Goal: Task Accomplishment & Management: Manage account settings

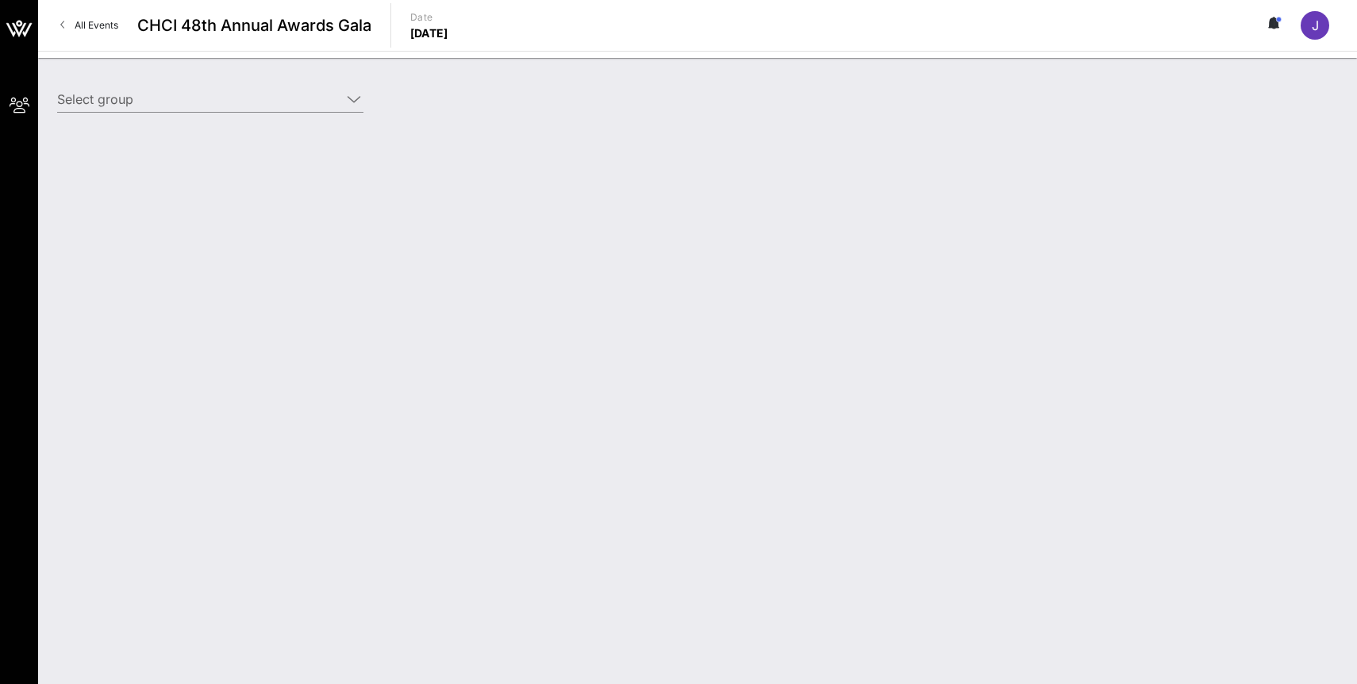
type input "OpenAI (OpenAI) [Justin Oswald, joswald@openai.com]"
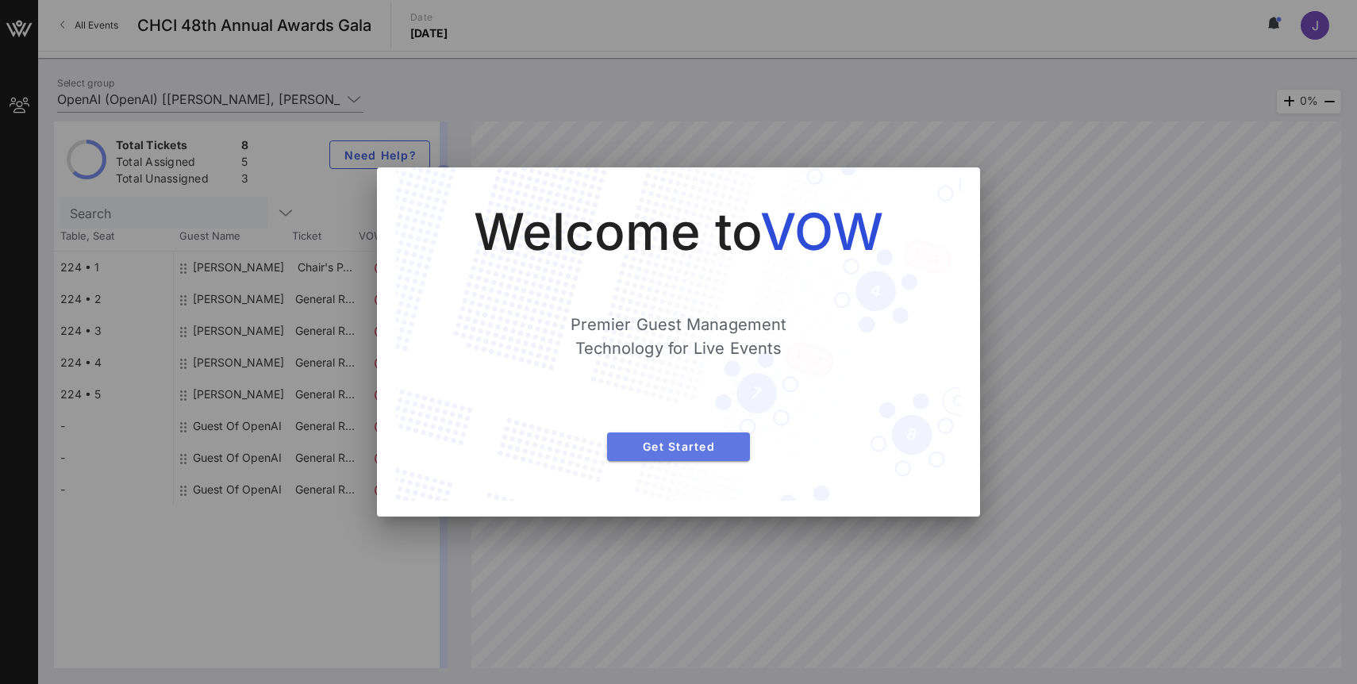
click at [690, 443] on span "Get Started" at bounding box center [678, 446] width 117 height 13
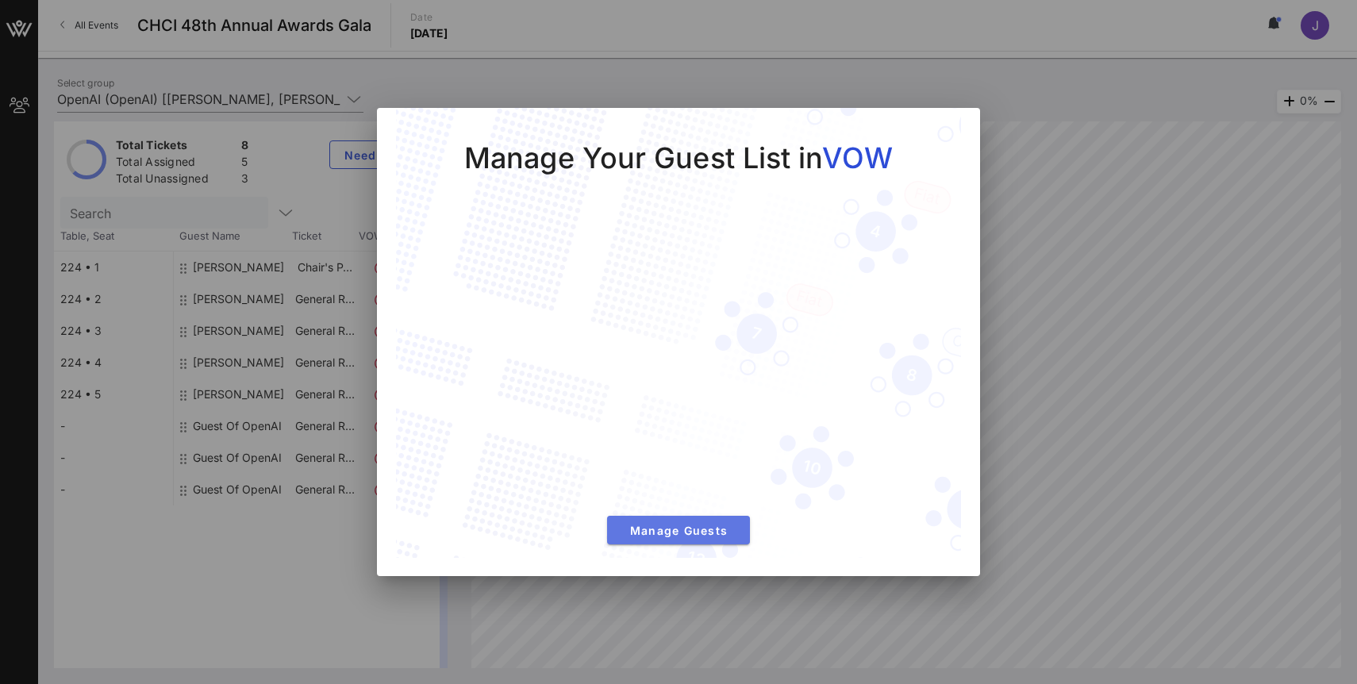
click at [693, 526] on span "Manage Guests" at bounding box center [678, 530] width 117 height 13
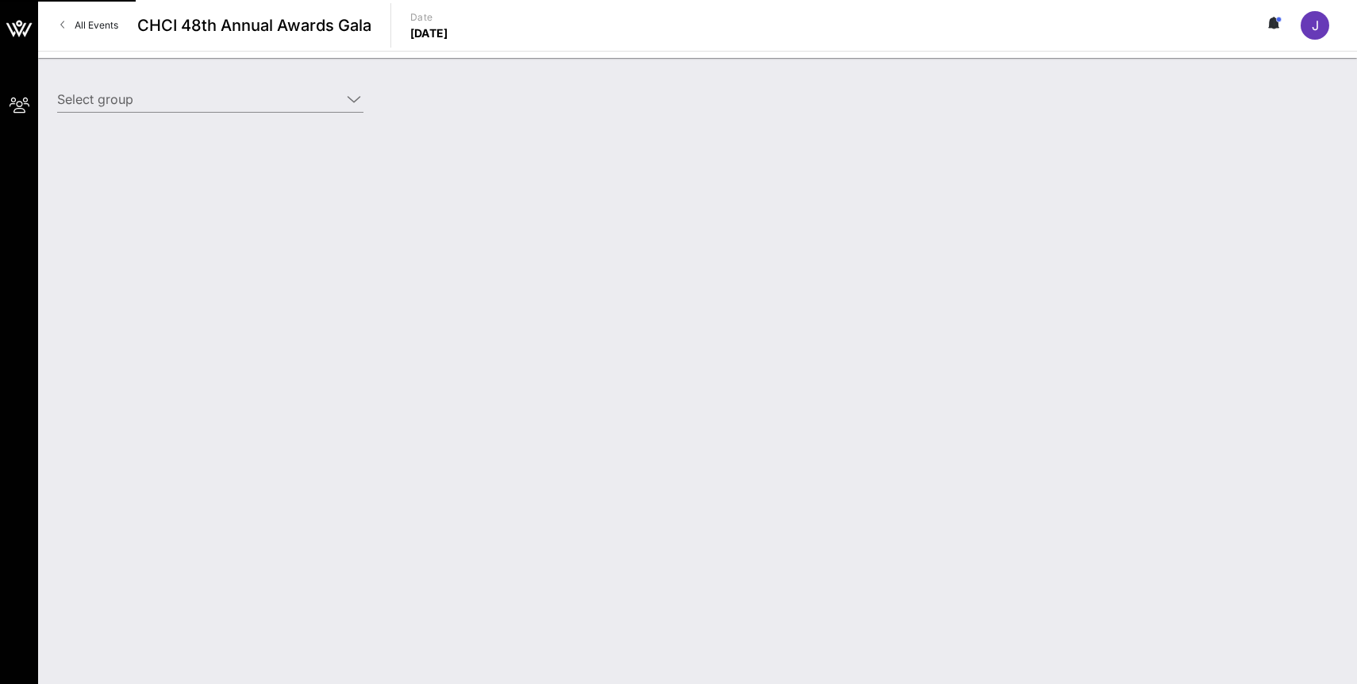
type input "OpenAI (OpenAI) [[PERSON_NAME], [PERSON_NAME][EMAIL_ADDRESS][DOMAIN_NAME]]; [[P…"
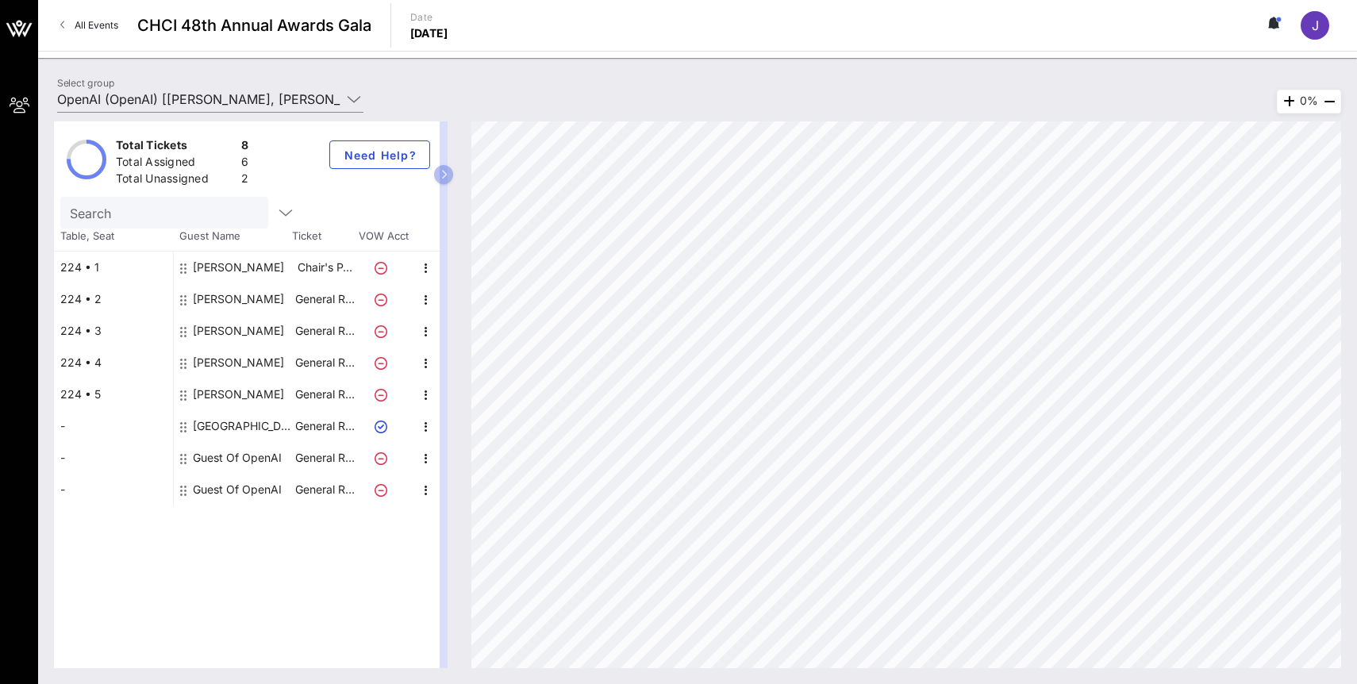
click at [380, 426] on icon at bounding box center [381, 427] width 13 height 13
click at [607, 186] on div "Total Tickets 8 Total Assigned 6 Total Unassigned 2 Need Help? Search Table, Se…" at bounding box center [698, 394] width 1288 height 547
click at [433, 178] on div "Total Tickets 8 Total Assigned 6 Total Unassigned 2 Need Help?" at bounding box center [247, 158] width 386 height 75
click at [452, 178] on button "button" at bounding box center [443, 174] width 19 height 19
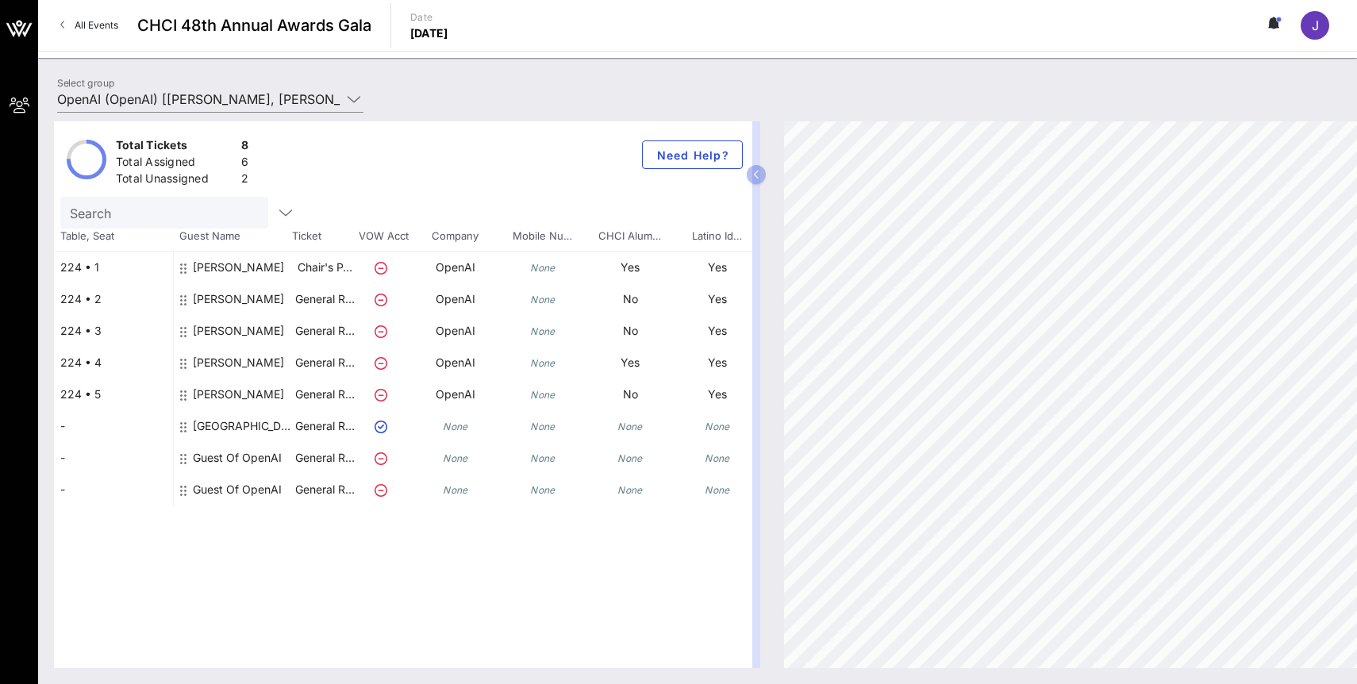
click at [206, 423] on div "[GEOGRAPHIC_DATA]" at bounding box center [243, 426] width 100 height 32
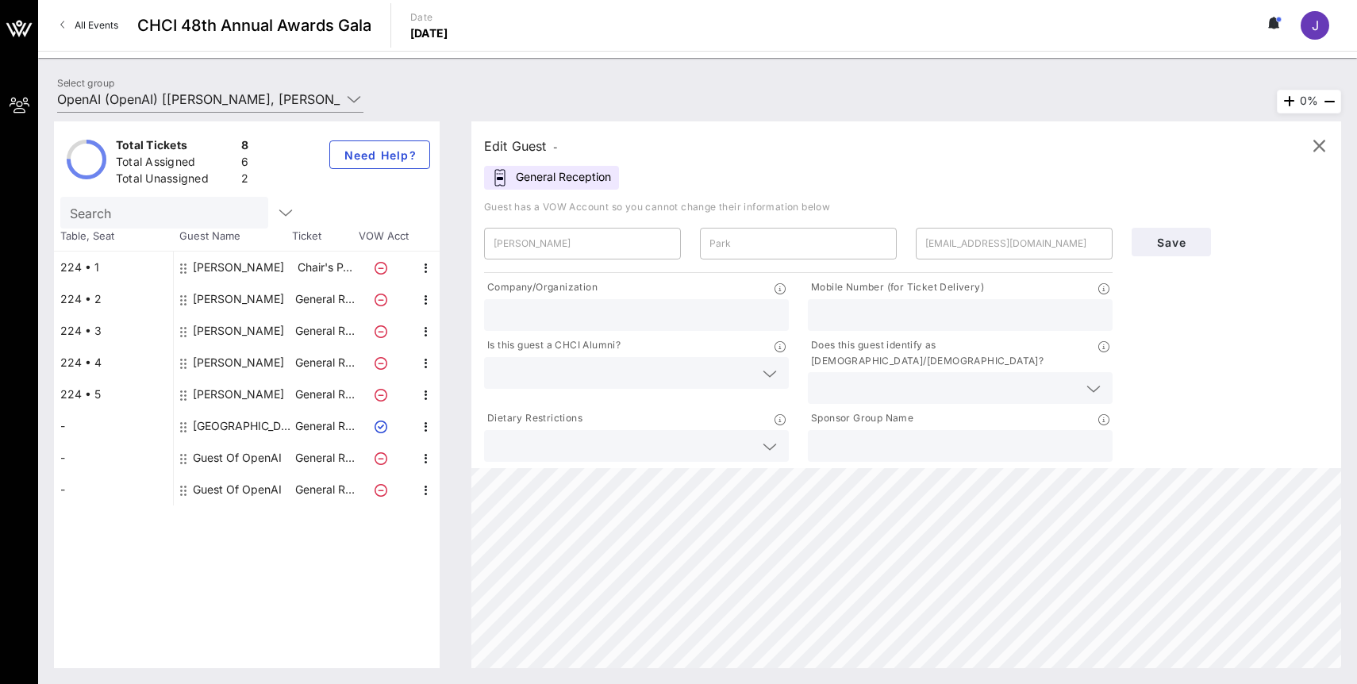
click at [579, 310] on input "text" at bounding box center [637, 315] width 286 height 21
type input "k"
click at [582, 316] on input "text" at bounding box center [637, 315] width 286 height 21
click at [204, 391] on div "[PERSON_NAME]" at bounding box center [238, 395] width 91 height 32
type input "[PERSON_NAME]"
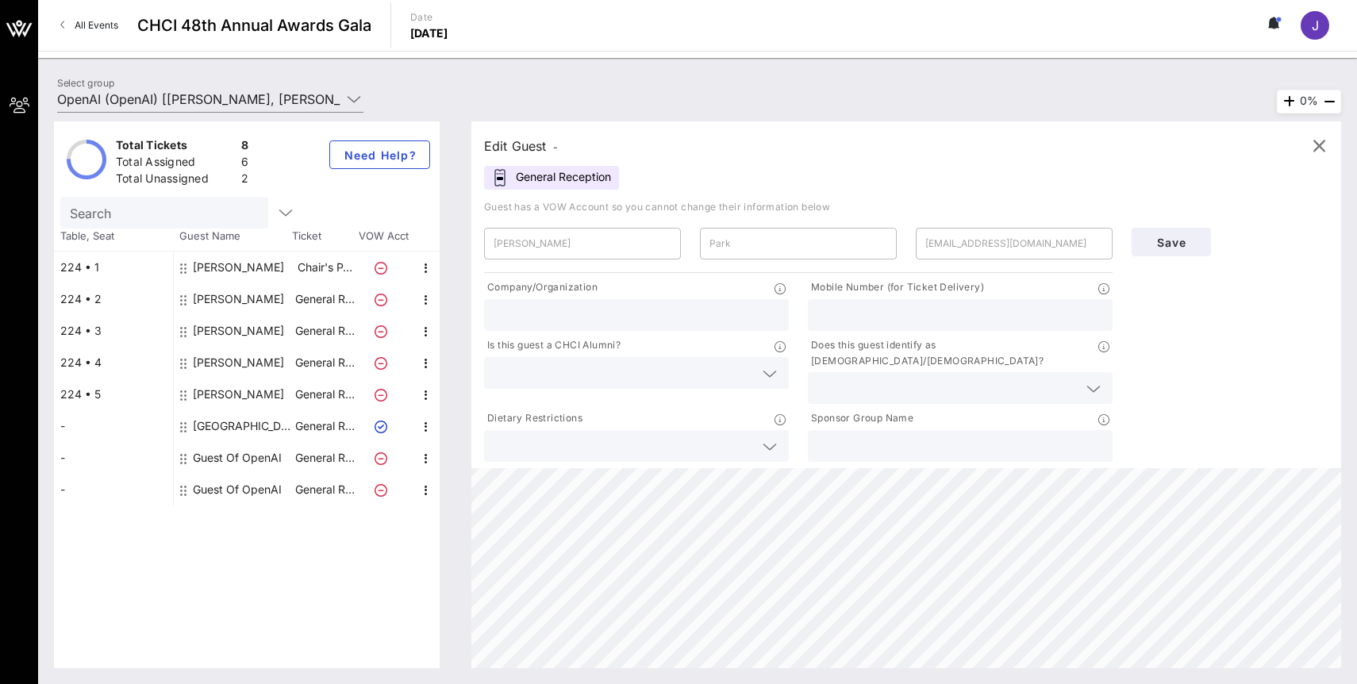
type input "Millon"
type input "[EMAIL_ADDRESS][DOMAIN_NAME]"
type input "OpenAI"
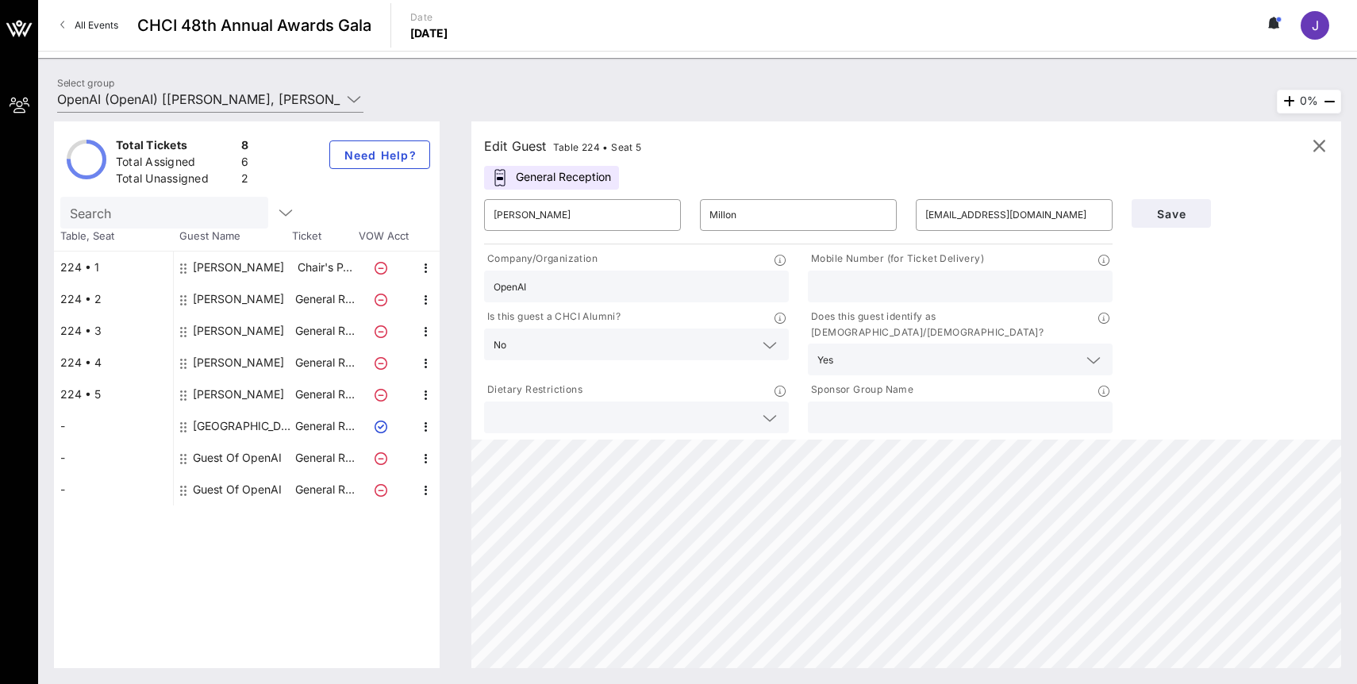
click at [674, 408] on input "text" at bounding box center [624, 417] width 260 height 21
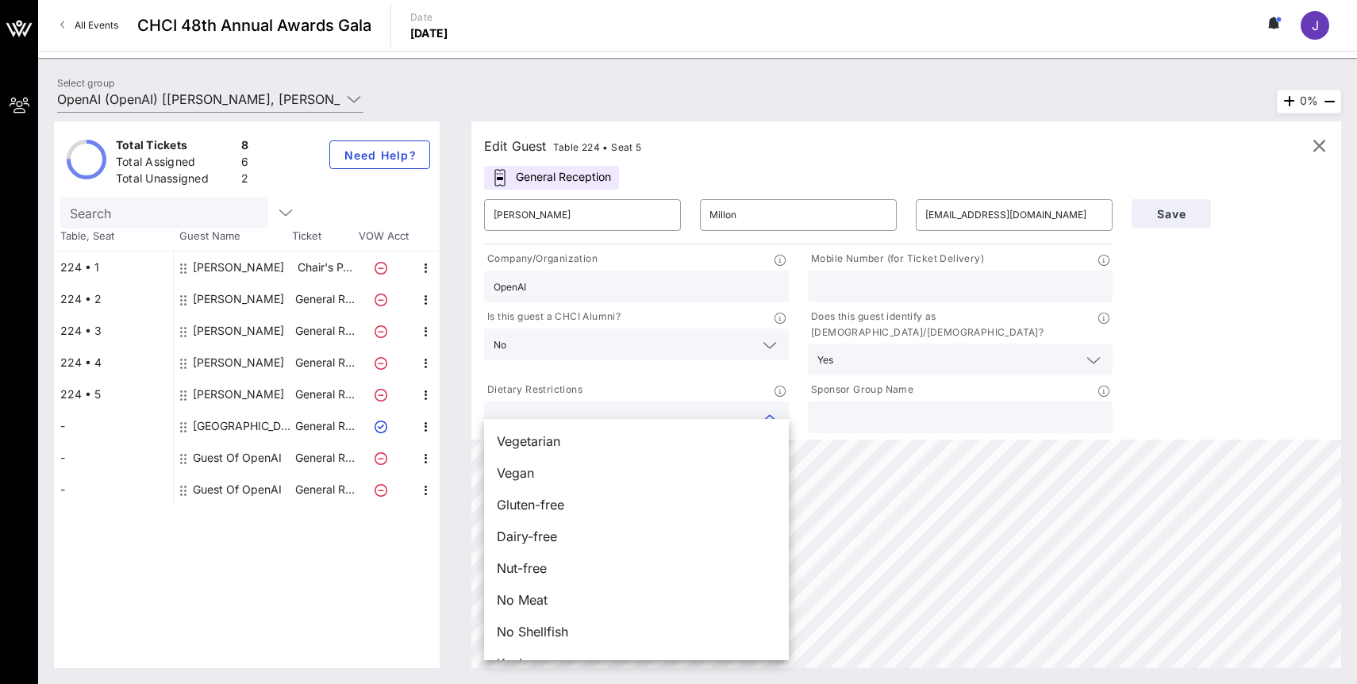
click at [674, 407] on input "text" at bounding box center [624, 417] width 260 height 21
click at [885, 407] on input "text" at bounding box center [961, 417] width 286 height 21
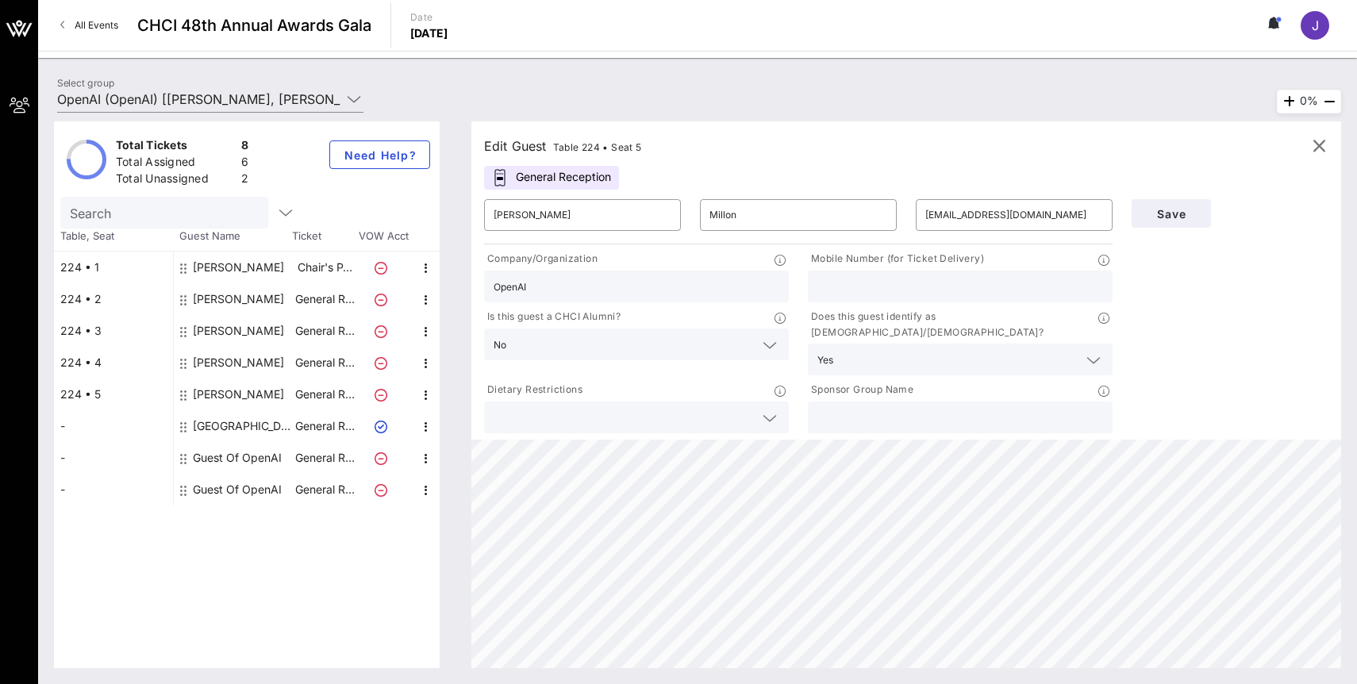
click at [903, 271] on div at bounding box center [961, 287] width 286 height 32
paste input "[PHONE_NUMBER]"
type input "[PHONE_NUMBER]"
click at [1171, 214] on span "Save" at bounding box center [1172, 213] width 54 height 13
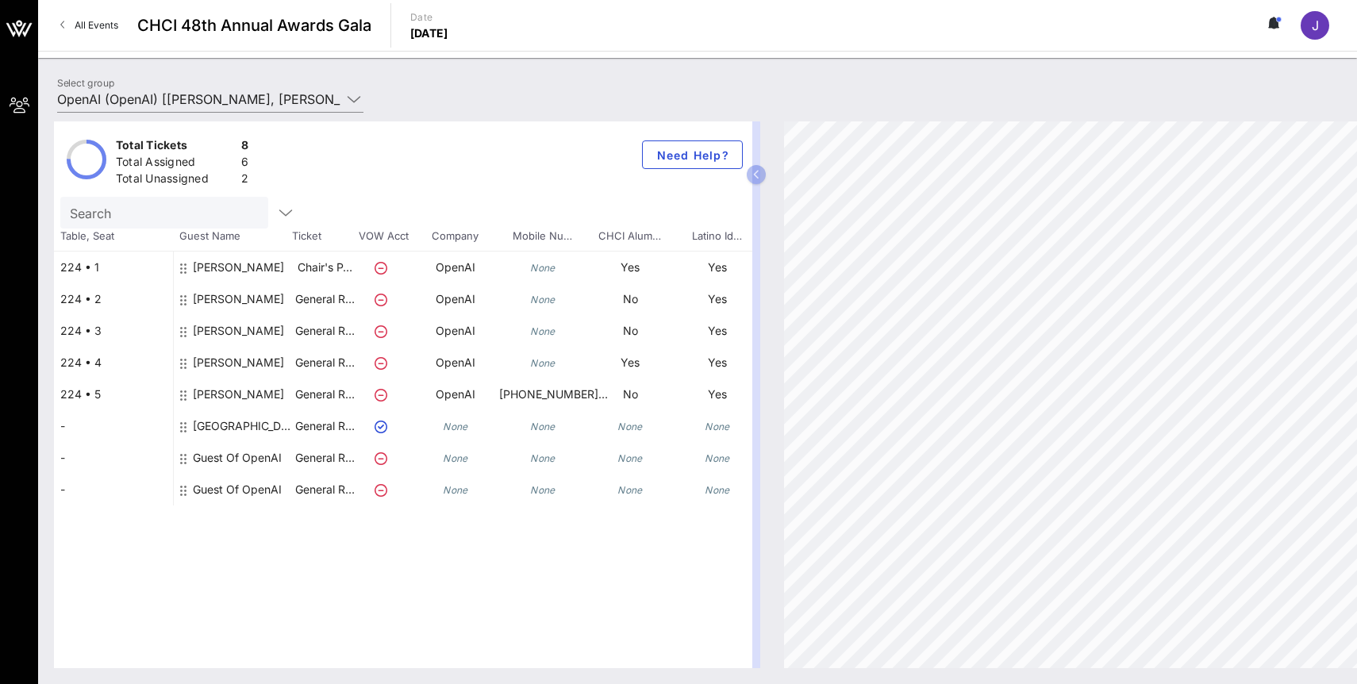
click at [460, 429] on icon "None" at bounding box center [455, 427] width 25 height 12
click at [228, 430] on div "[GEOGRAPHIC_DATA]" at bounding box center [243, 426] width 100 height 32
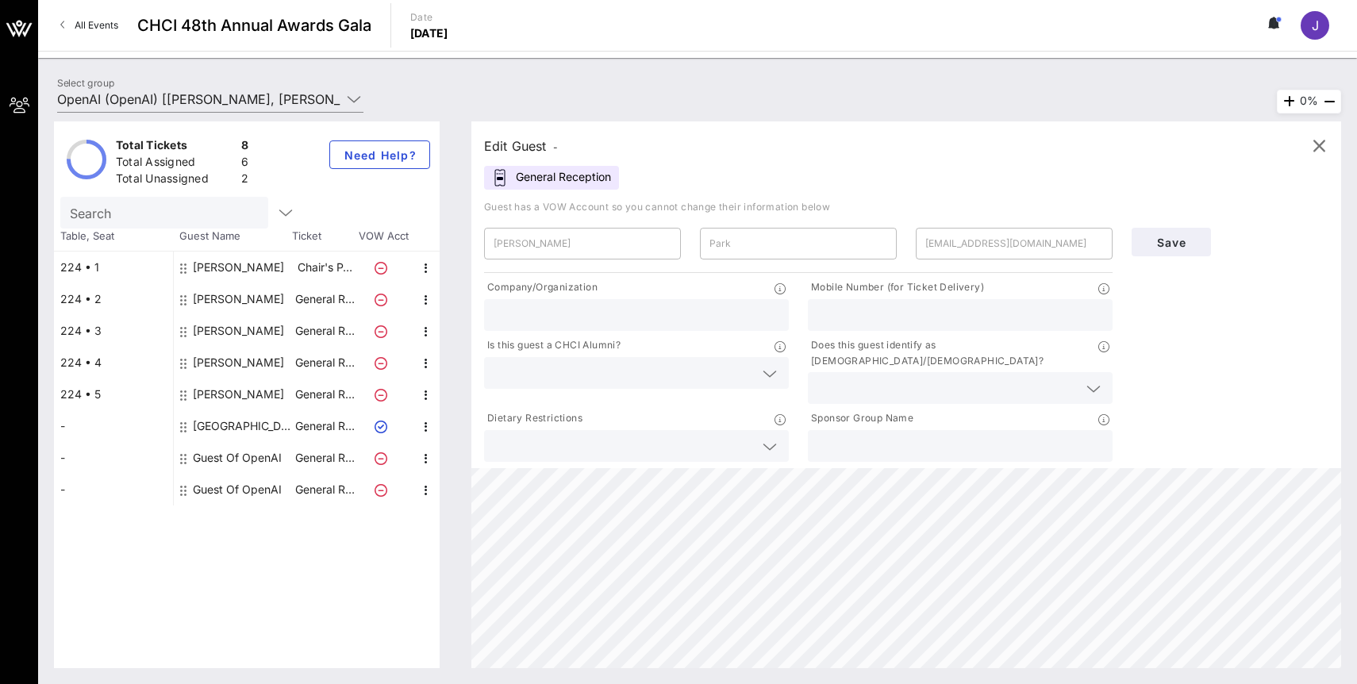
click at [713, 304] on div at bounding box center [637, 315] width 286 height 32
type input "OpenAI"
paste input "[PHONE_NUMBER]"
type input "[PHONE_NUMBER]"
click at [765, 371] on icon at bounding box center [770, 373] width 14 height 19
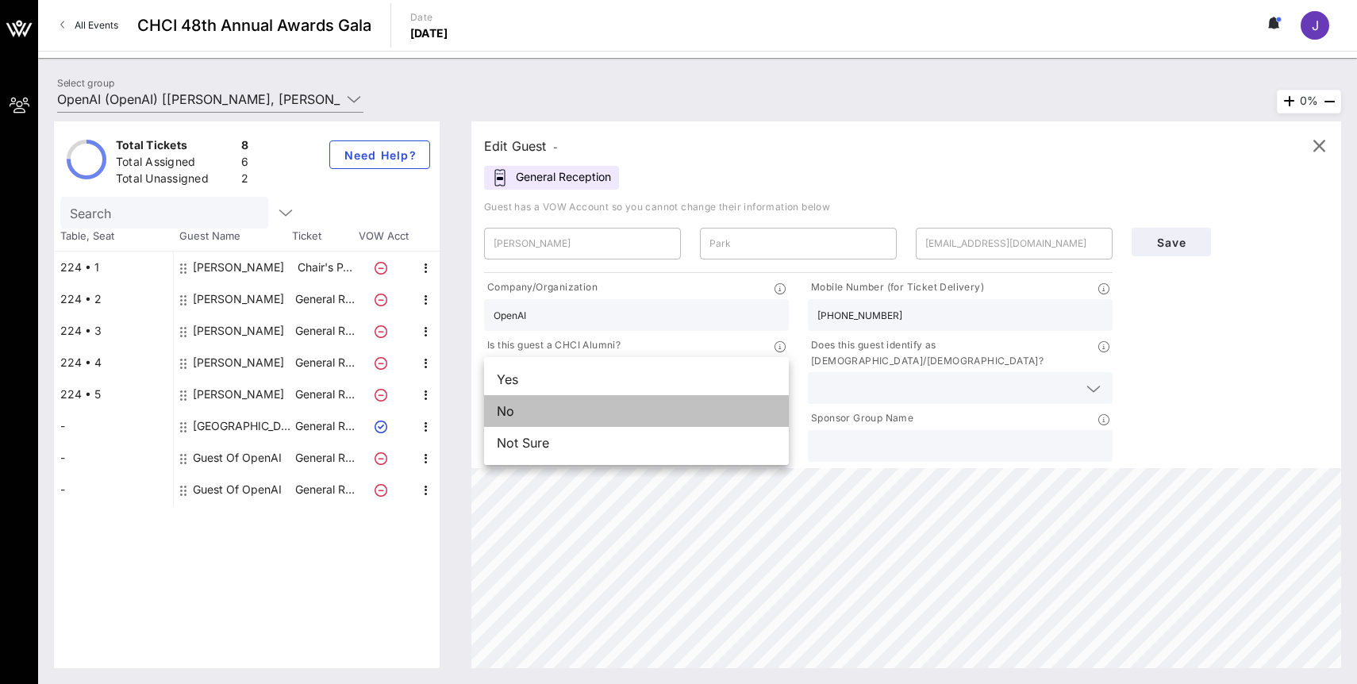
click at [739, 406] on div "No" at bounding box center [636, 411] width 305 height 32
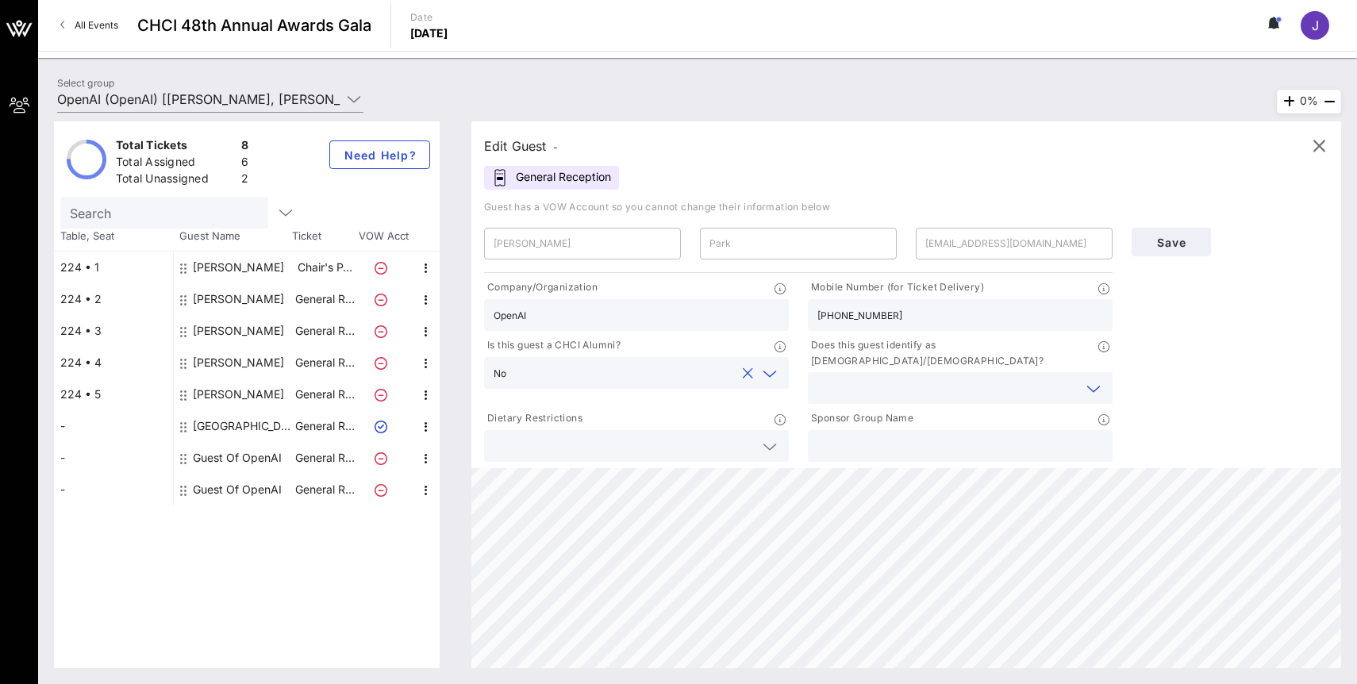
click at [951, 383] on input "text" at bounding box center [948, 388] width 260 height 21
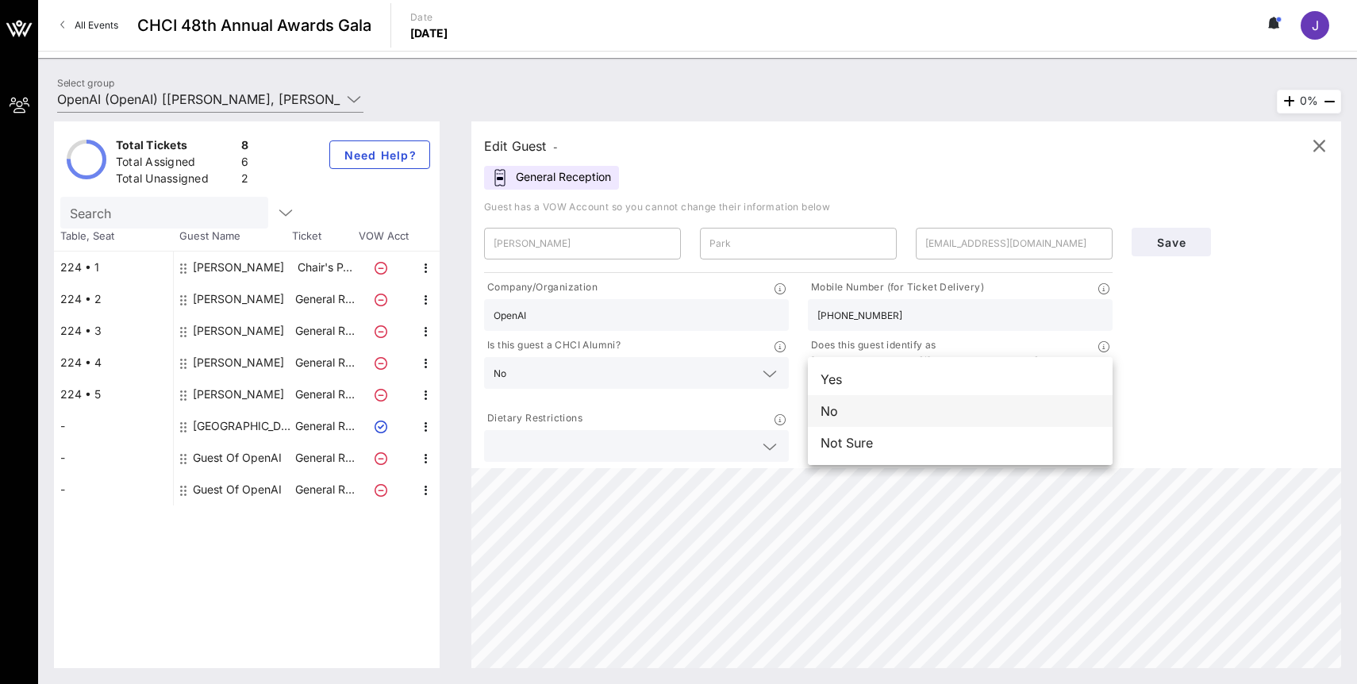
click at [935, 411] on div "No" at bounding box center [960, 411] width 305 height 32
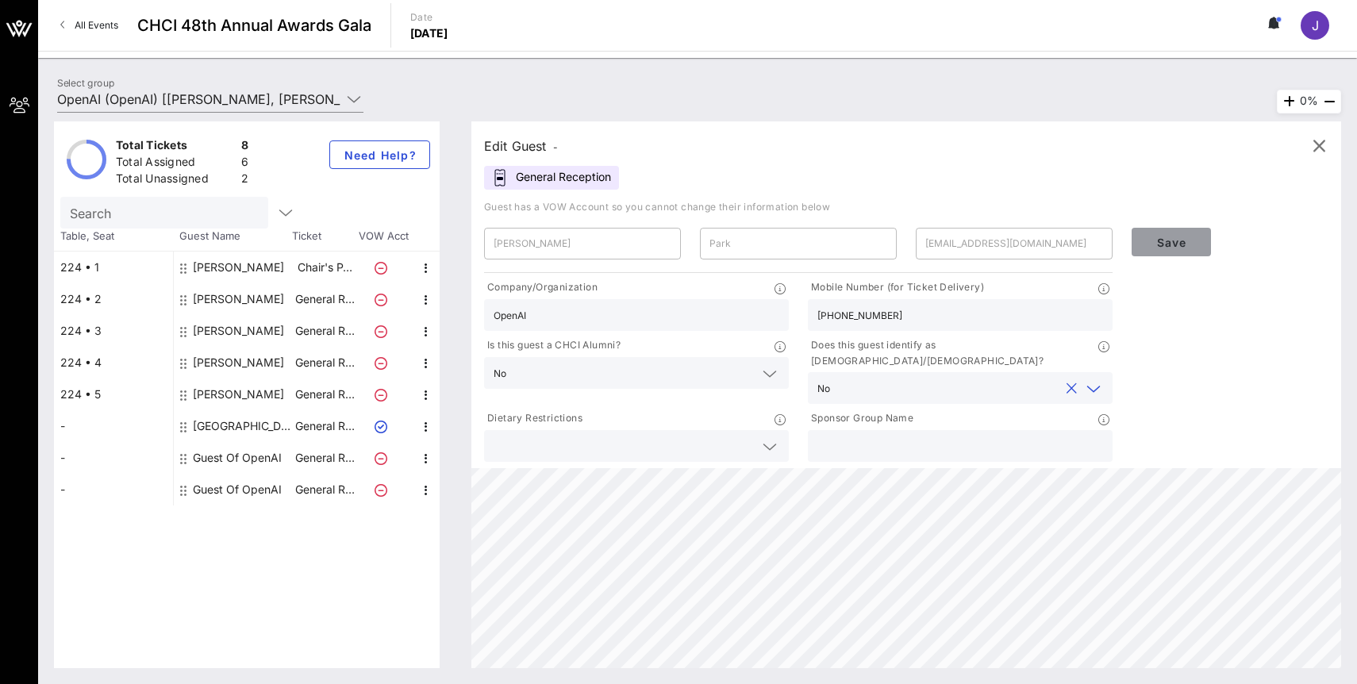
click at [1179, 229] on button "Save" at bounding box center [1171, 242] width 79 height 29
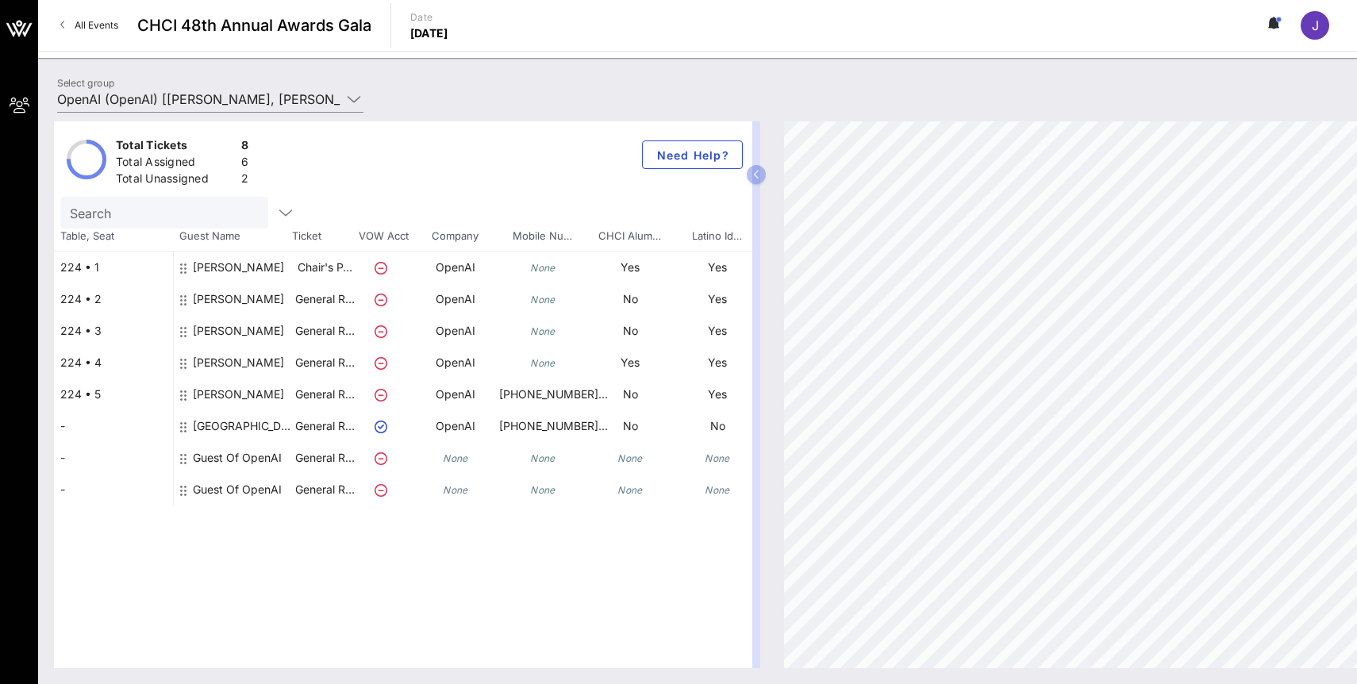
click at [259, 274] on div "[PERSON_NAME]" at bounding box center [238, 274] width 91 height 44
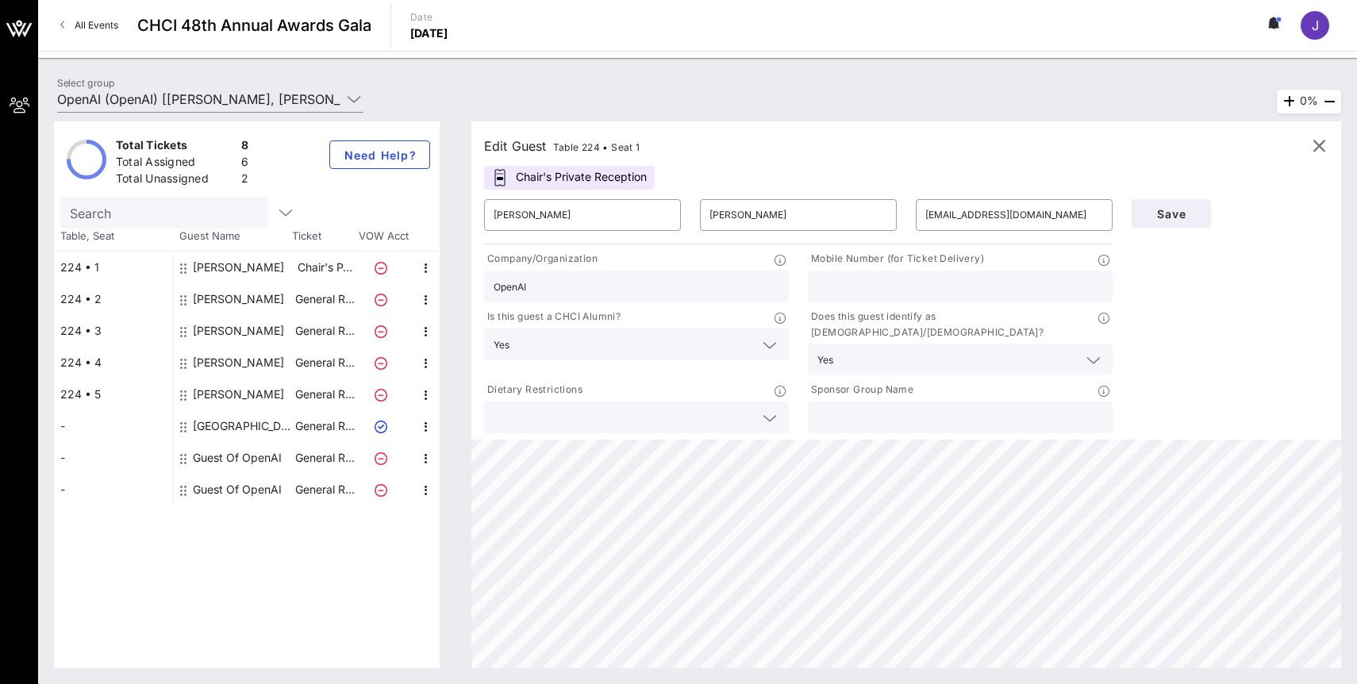
click at [877, 286] on input "text" at bounding box center [961, 286] width 286 height 21
paste input "[PHONE_NUMBER]"
type input "[PHONE_NUMBER]"
click at [1239, 310] on div "Save" at bounding box center [1230, 313] width 216 height 247
click at [1196, 215] on span "Save" at bounding box center [1172, 213] width 54 height 13
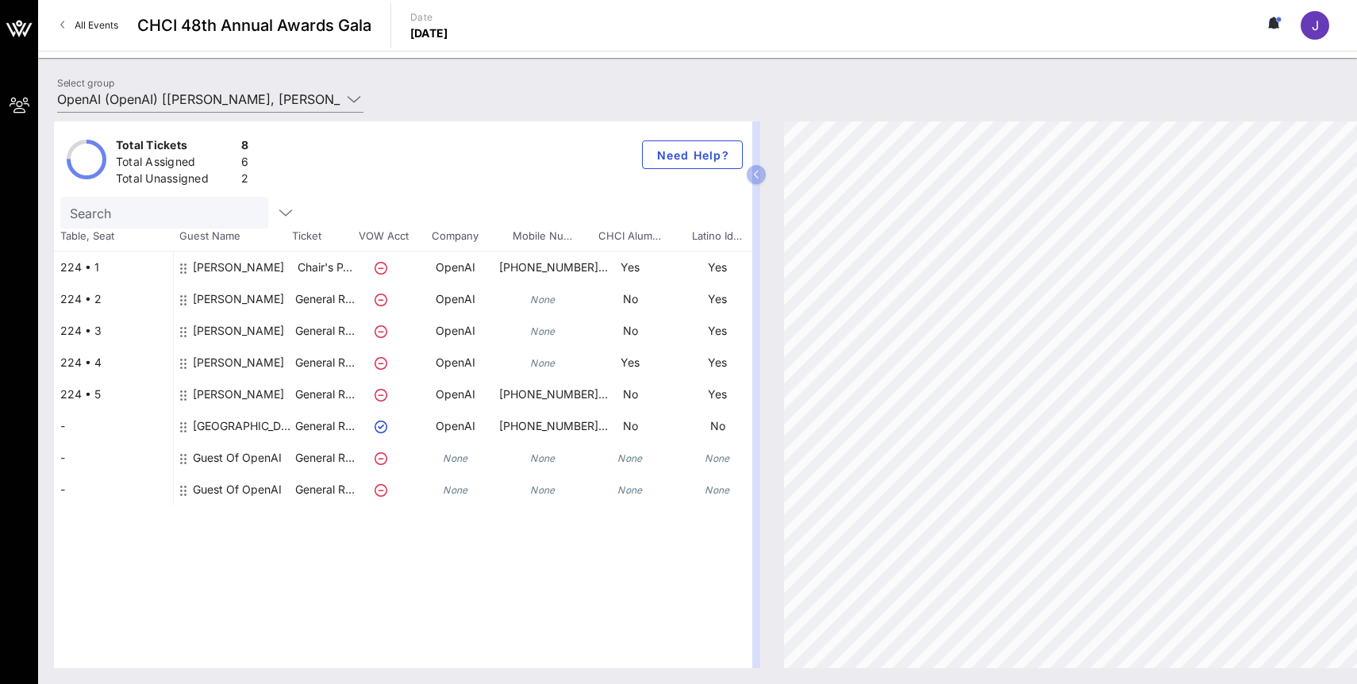
click at [214, 362] on div "[PERSON_NAME]" at bounding box center [238, 369] width 91 height 44
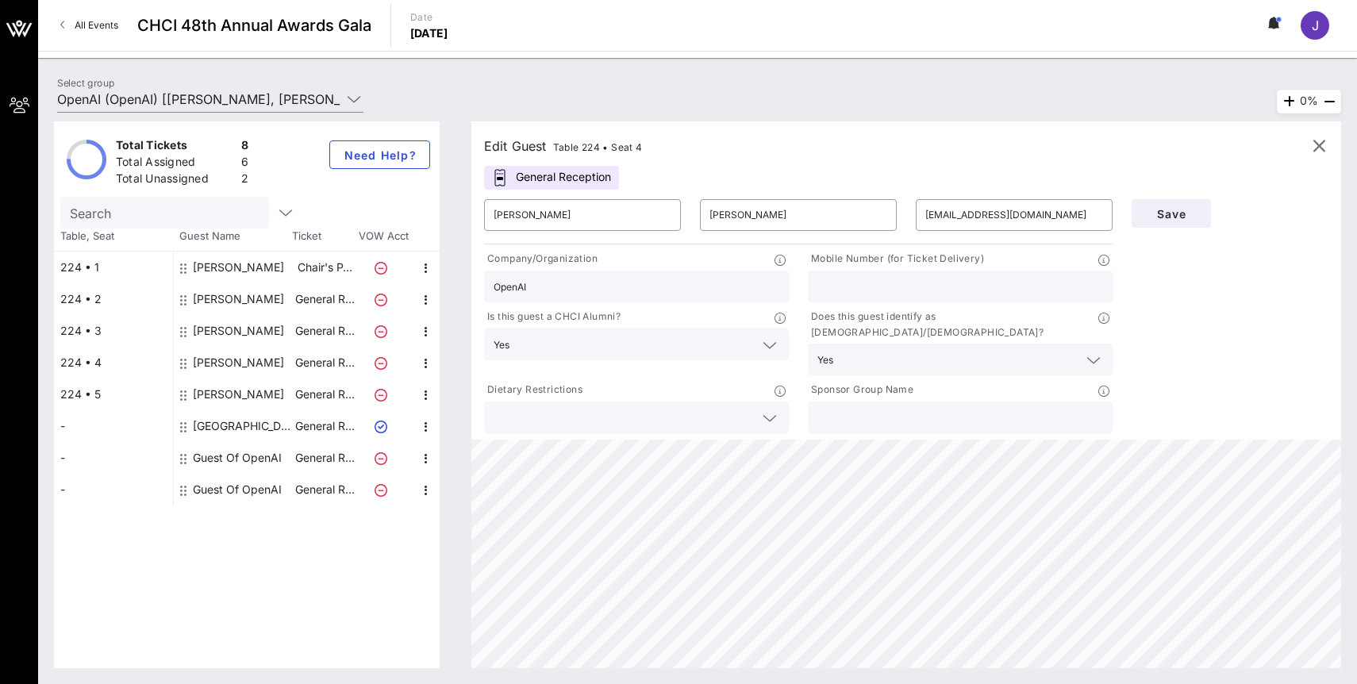
click at [860, 284] on input "text" at bounding box center [961, 286] width 286 height 21
paste input "[PHONE_NUMBER]"
type input "[PHONE_NUMBER]"
click at [697, 336] on input "text" at bounding box center [625, 344] width 219 height 21
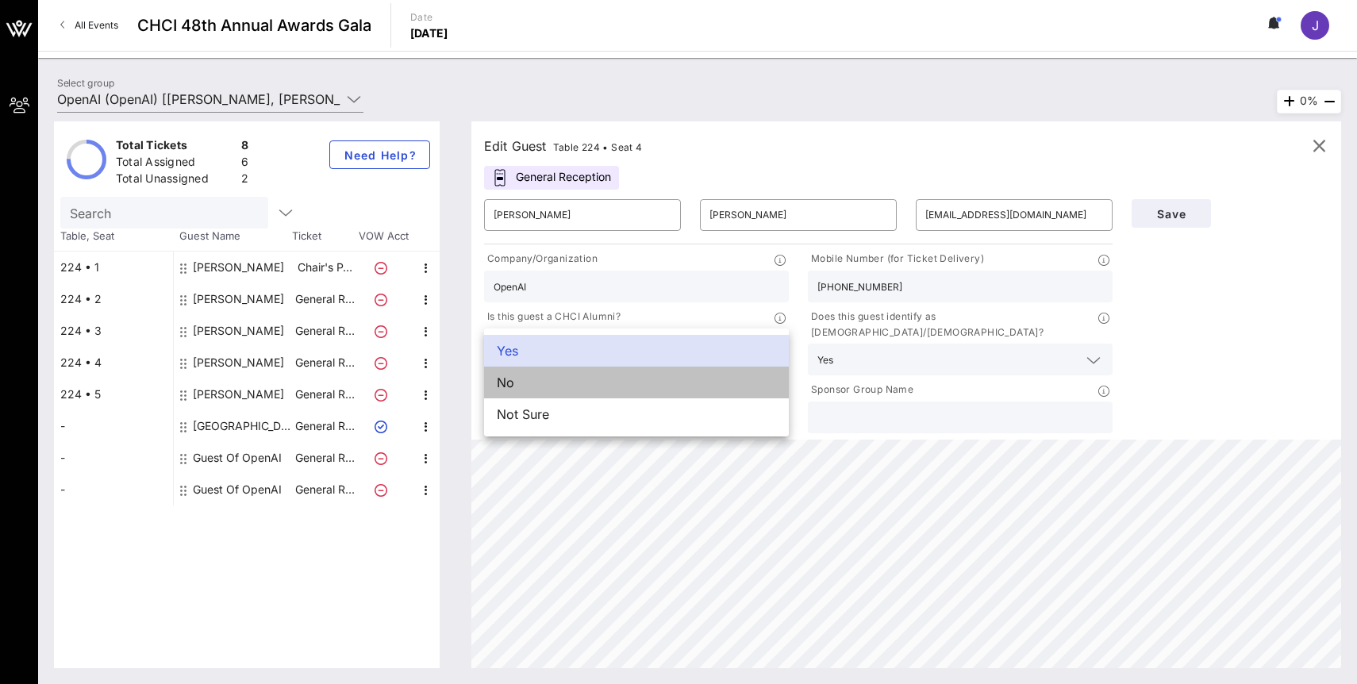
click at [695, 387] on div "No" at bounding box center [636, 383] width 305 height 32
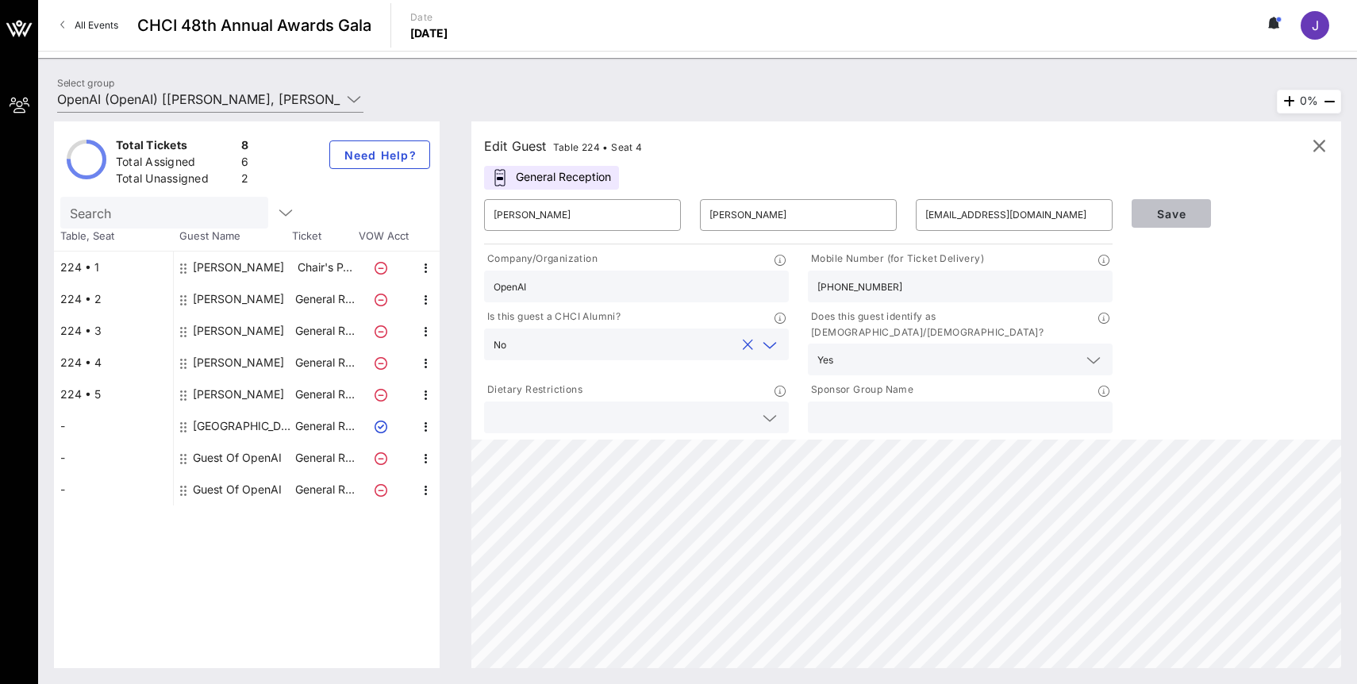
click at [1168, 218] on span "Save" at bounding box center [1172, 213] width 54 height 13
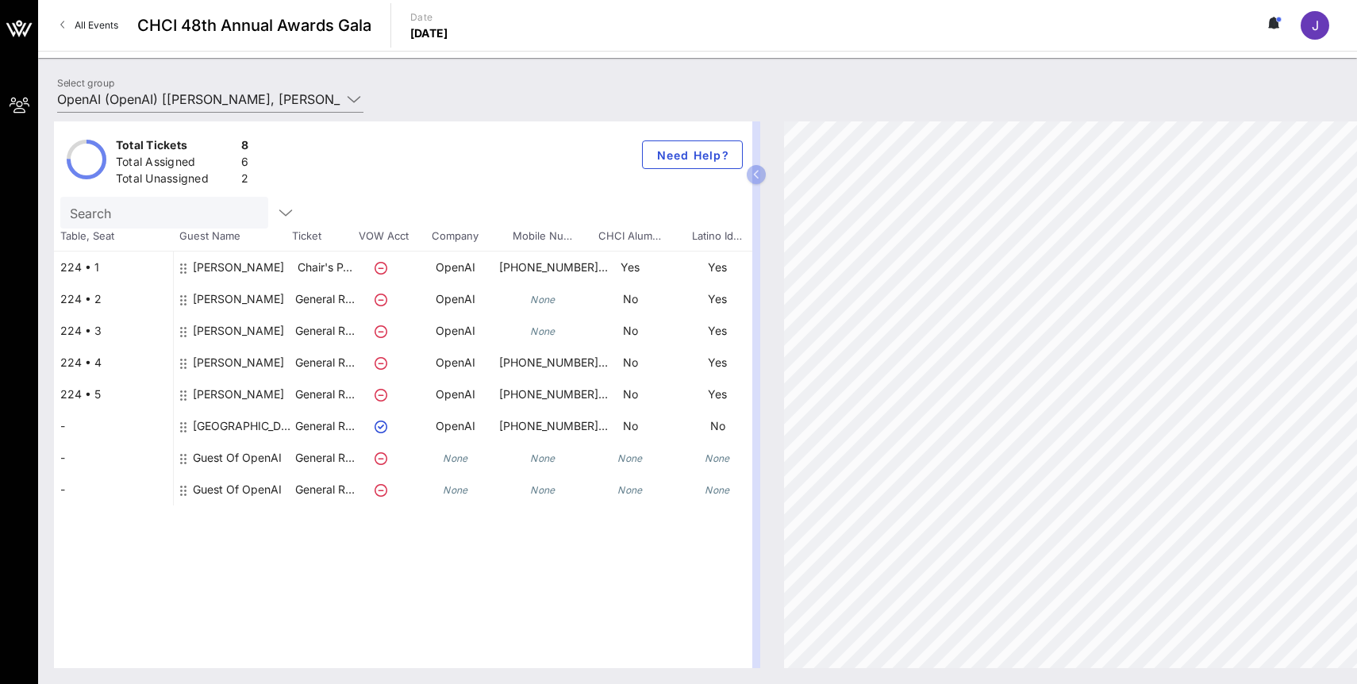
click at [241, 331] on div "[PERSON_NAME]" at bounding box center [238, 337] width 91 height 44
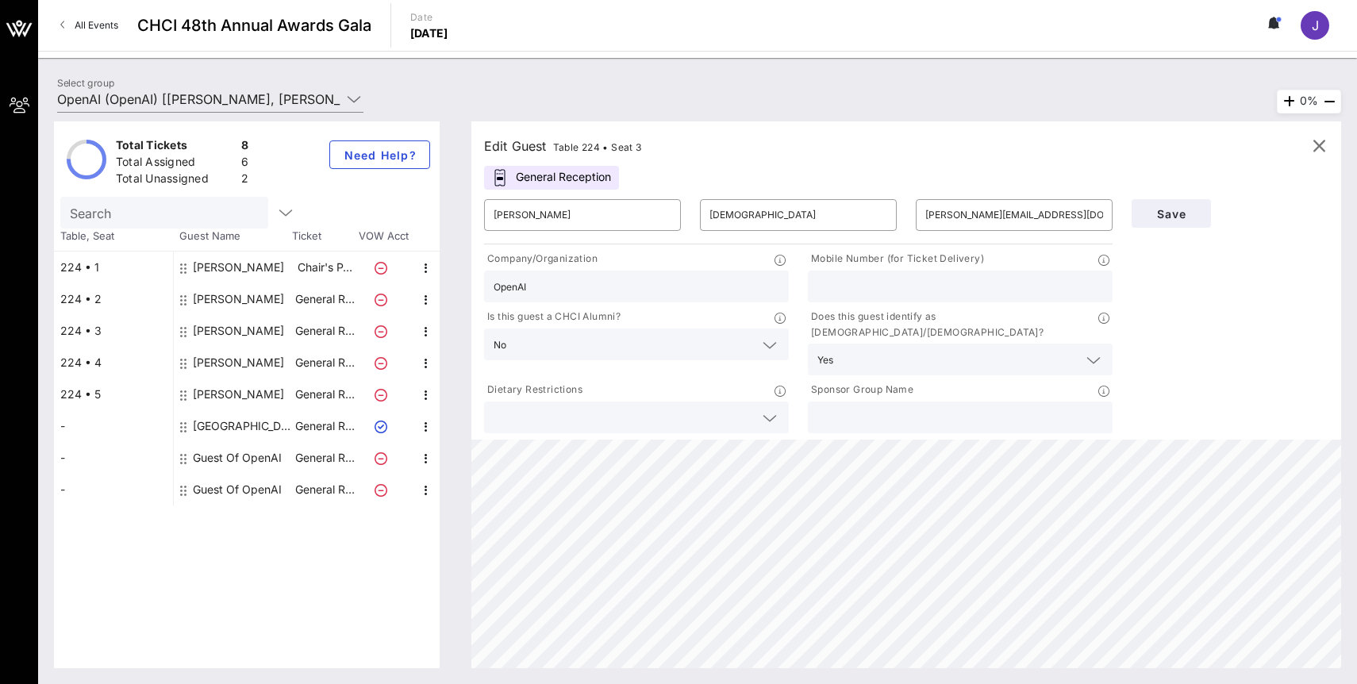
click at [903, 285] on input "text" at bounding box center [961, 286] width 286 height 21
paste input "[PHONE_NUMBER]"
type input "[PHONE_NUMBER]"
click at [1180, 221] on button "Save" at bounding box center [1171, 213] width 79 height 29
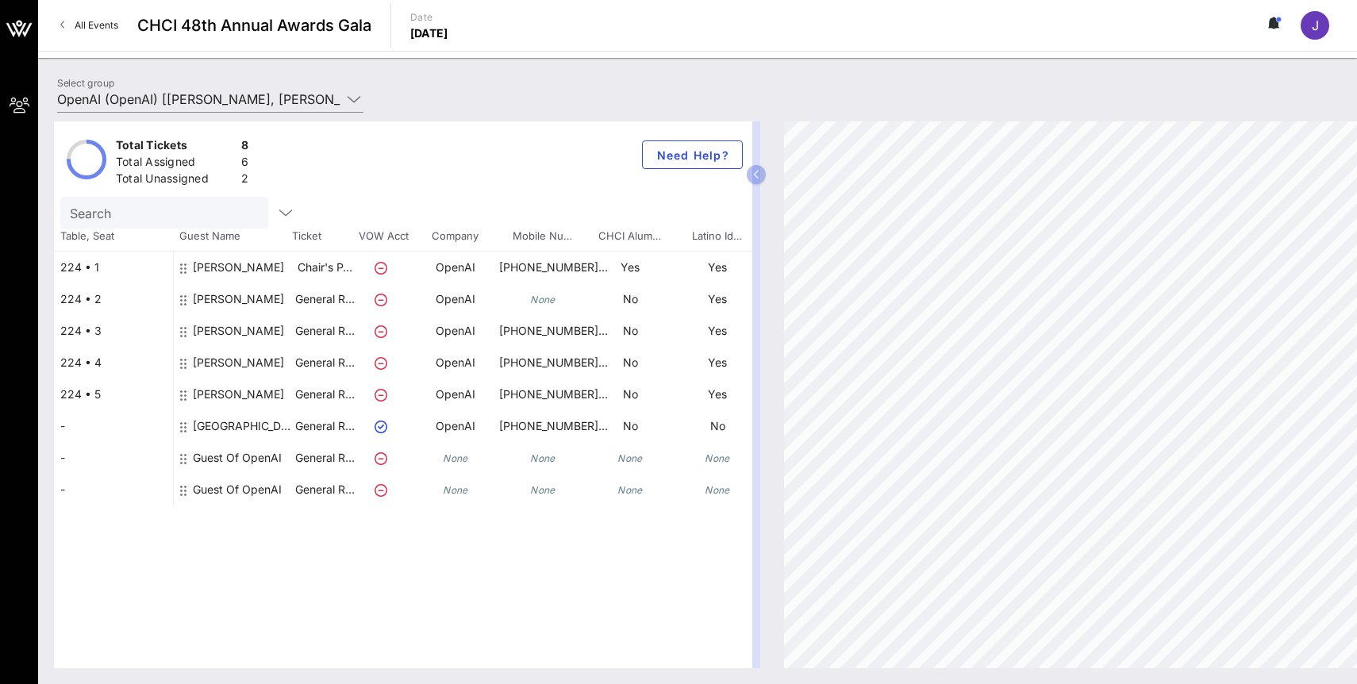
click at [253, 298] on div "[PERSON_NAME]" at bounding box center [238, 305] width 91 height 44
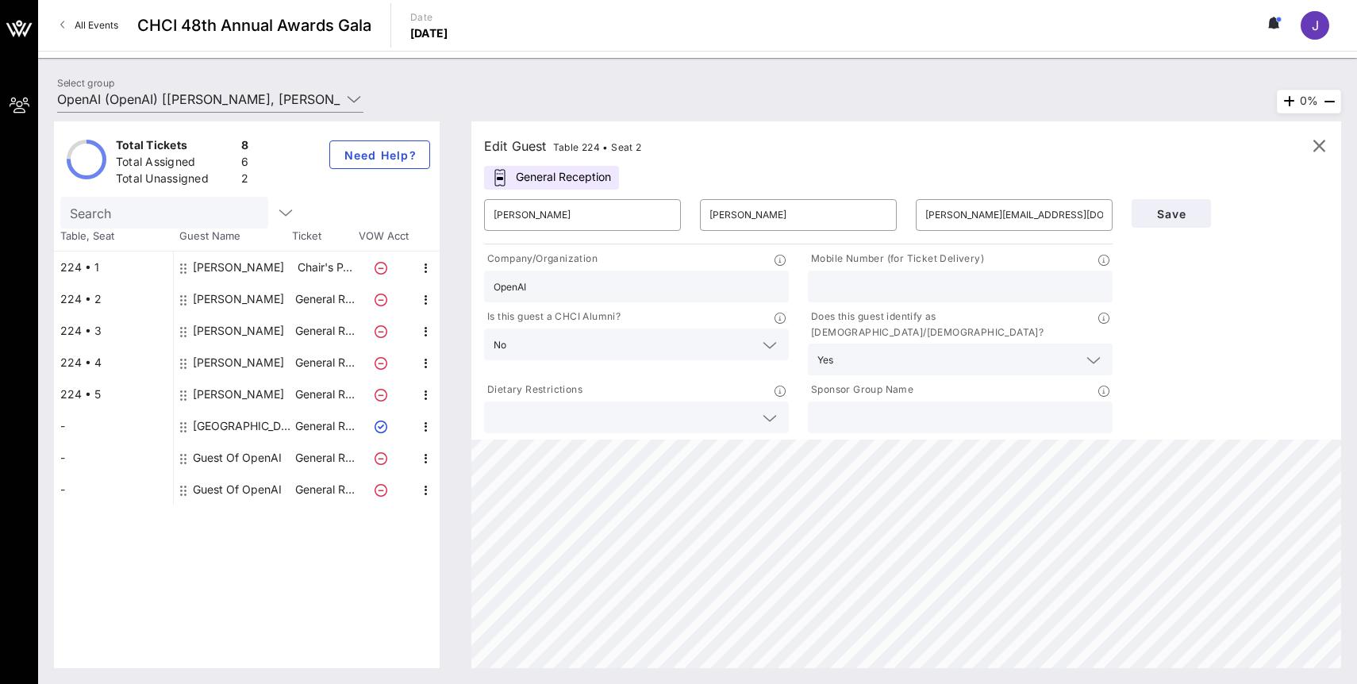
click at [922, 280] on input "text" at bounding box center [961, 286] width 286 height 21
paste input "[PHONE_NUMBER]"
click at [841, 284] on input "[PHONE_NUMBER]" at bounding box center [961, 286] width 286 height 21
click at [861, 289] on input "[PHONE_NUMBER]" at bounding box center [961, 286] width 286 height 21
type input "[PHONE_NUMBER]"
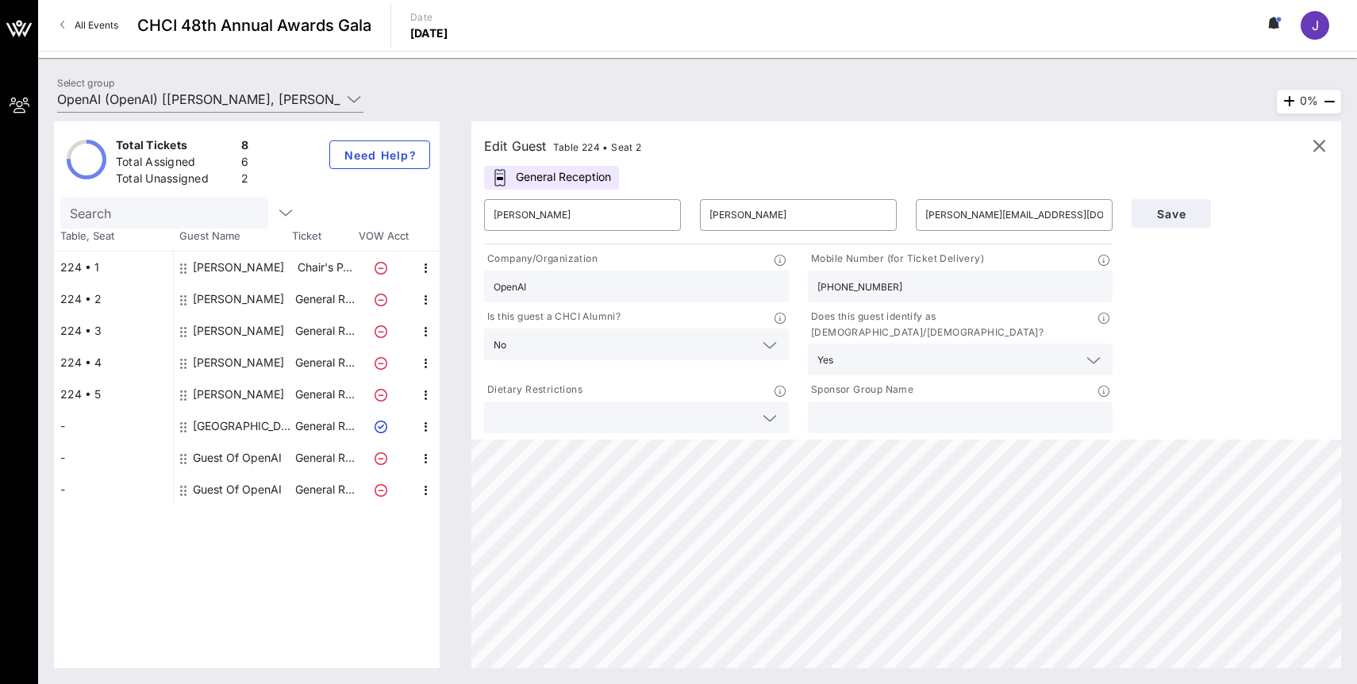
click at [1193, 231] on div "Save" at bounding box center [1230, 214] width 216 height 48
click at [1188, 210] on span "Save" at bounding box center [1172, 213] width 54 height 13
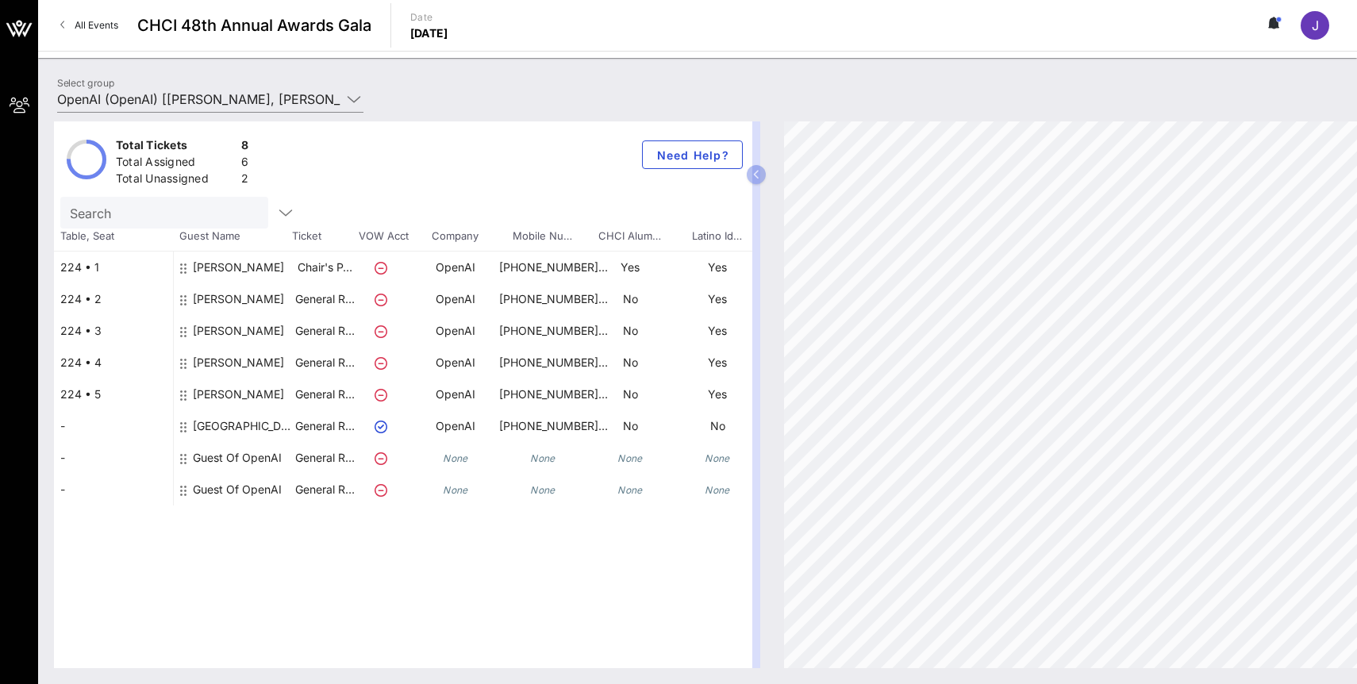
click at [381, 423] on icon at bounding box center [381, 427] width 13 height 13
